Goal: Information Seeking & Learning: Learn about a topic

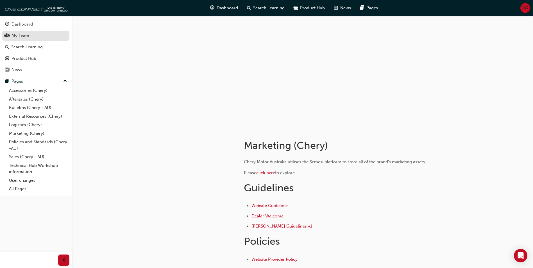
click at [26, 36] on div "My Team" at bounding box center [21, 36] width 18 height 6
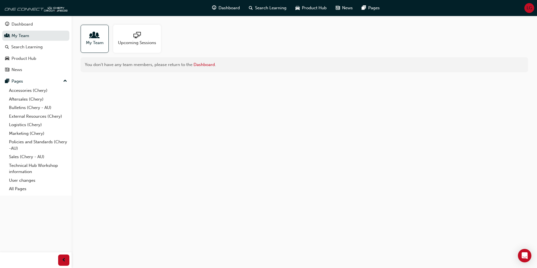
click at [99, 35] on div at bounding box center [95, 36] width 18 height 8
click at [145, 41] on span "Upcoming Sessions" at bounding box center [137, 43] width 38 height 6
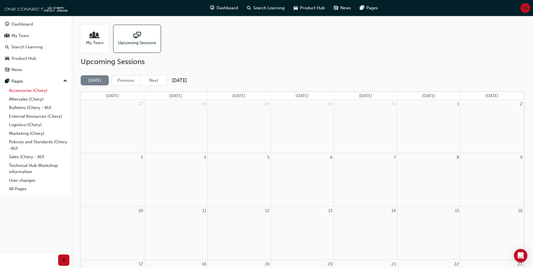
click at [29, 89] on link "Accessories (Chery)" at bounding box center [38, 90] width 63 height 9
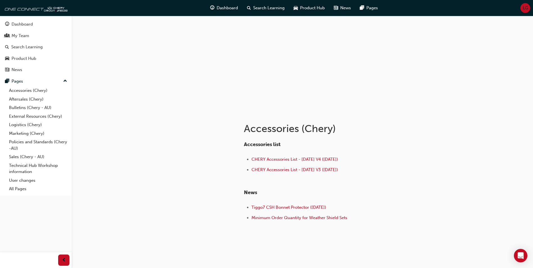
scroll to position [26, 0]
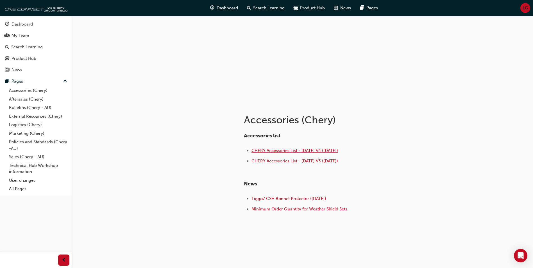
click at [281, 150] on span "CHERY Accessories List - Aug 25 V4 (25.08.25)" at bounding box center [295, 150] width 87 height 5
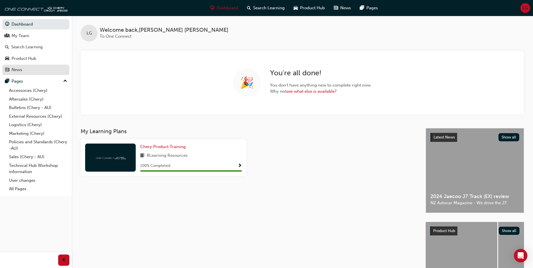
click at [16, 67] on div "News" at bounding box center [17, 70] width 11 height 6
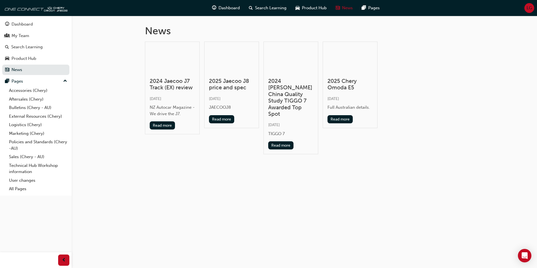
click at [295, 62] on div at bounding box center [290, 59] width 45 height 27
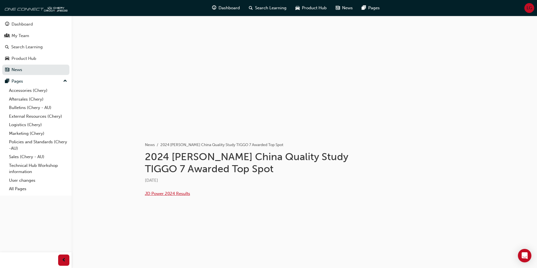
click at [176, 194] on span "JD Power 2024 Results" at bounding box center [167, 193] width 45 height 5
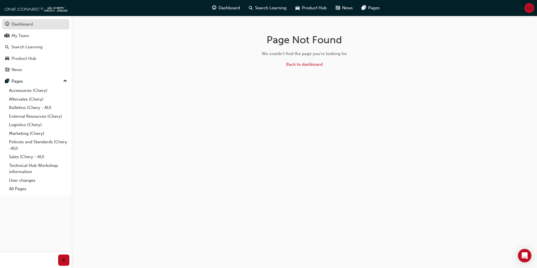
click at [25, 24] on div "Dashboard" at bounding box center [22, 24] width 21 height 6
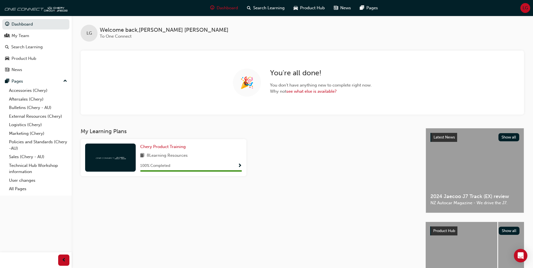
click at [383, 167] on div at bounding box center [334, 160] width 170 height 42
click at [27, 24] on link "Dashboard" at bounding box center [35, 24] width 67 height 10
